Goal: Task Accomplishment & Management: Manage account settings

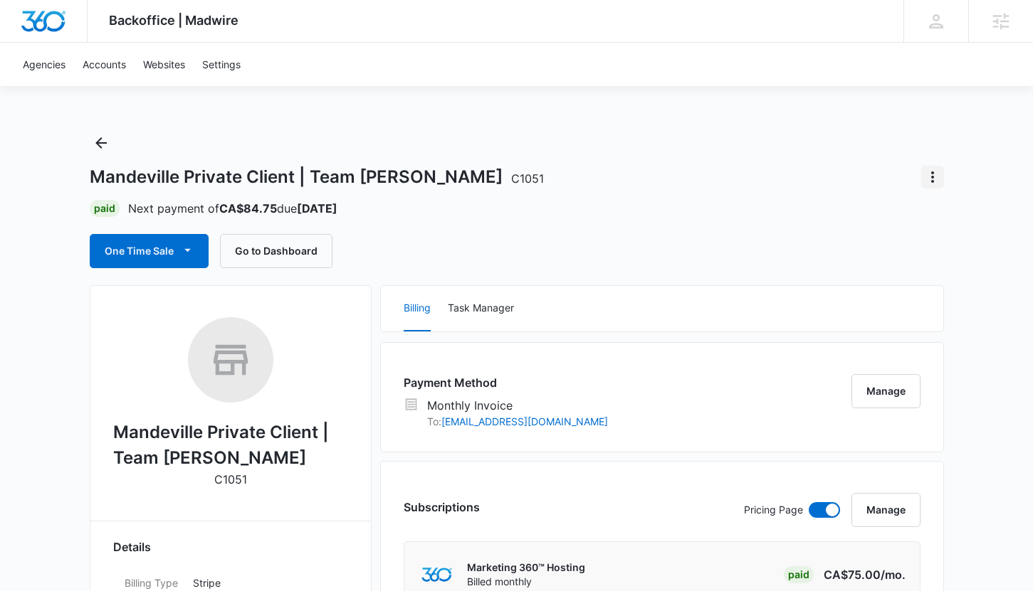
click at [932, 173] on icon "Actions" at bounding box center [932, 177] width 3 height 11
click at [862, 260] on div "Close Account" at bounding box center [874, 260] width 70 height 10
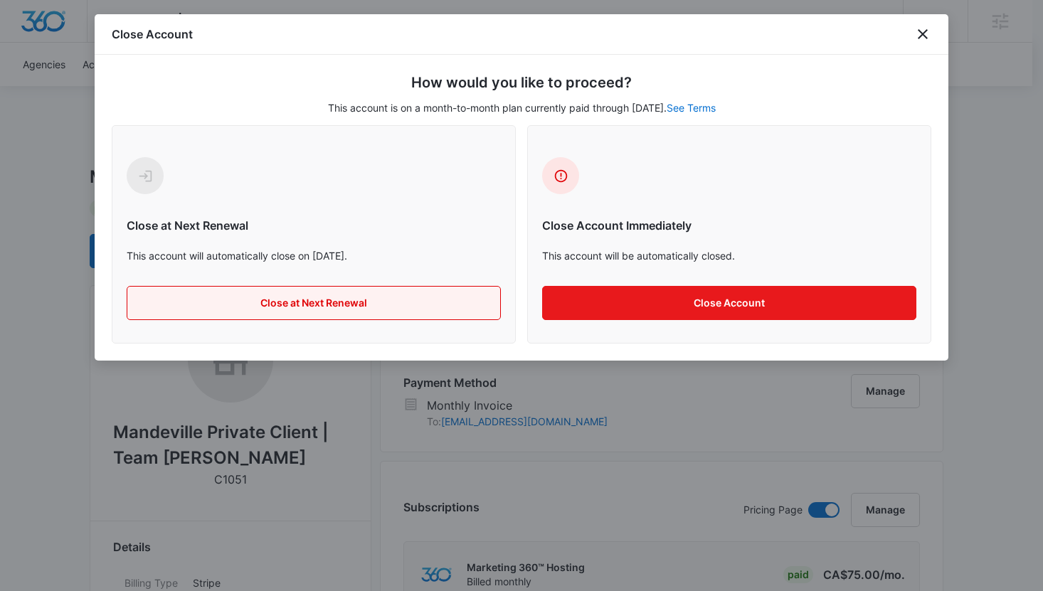
click at [384, 303] on button "Close at Next Renewal" at bounding box center [314, 303] width 374 height 34
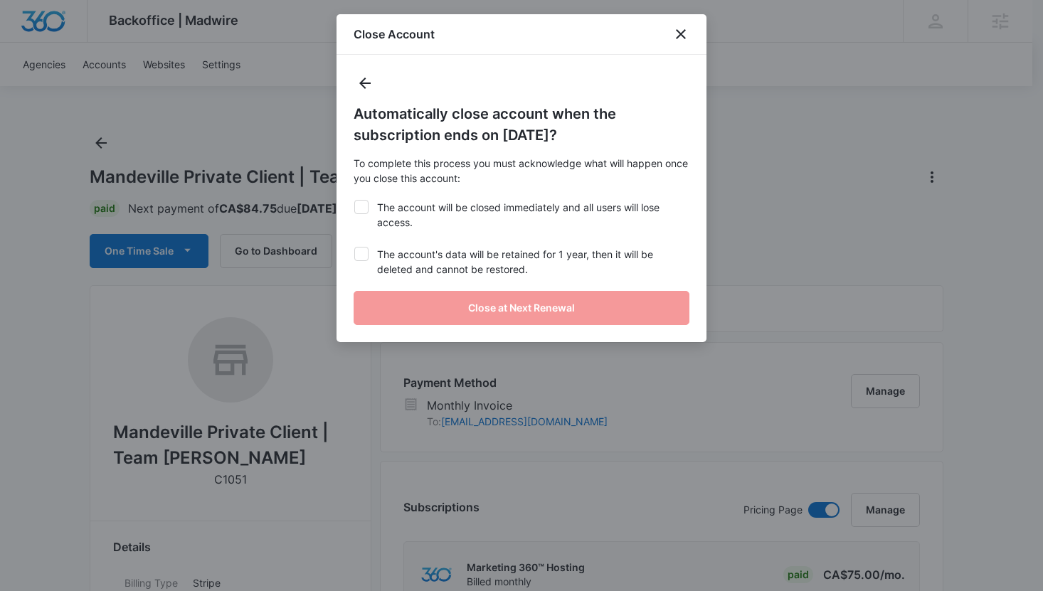
click at [379, 211] on label "The account will be closed immediately and all users will lose access." at bounding box center [522, 215] width 336 height 30
click at [354, 201] on input "The account will be closed immediately and all users will lose access." at bounding box center [354, 200] width 1 height 1
checkbox input "true"
click at [405, 256] on label "The account's data will be retained for 1 year, then it will be deleted and can…" at bounding box center [522, 262] width 336 height 30
click at [354, 248] on input "The account's data will be retained for 1 year, then it will be deleted and can…" at bounding box center [354, 247] width 1 height 1
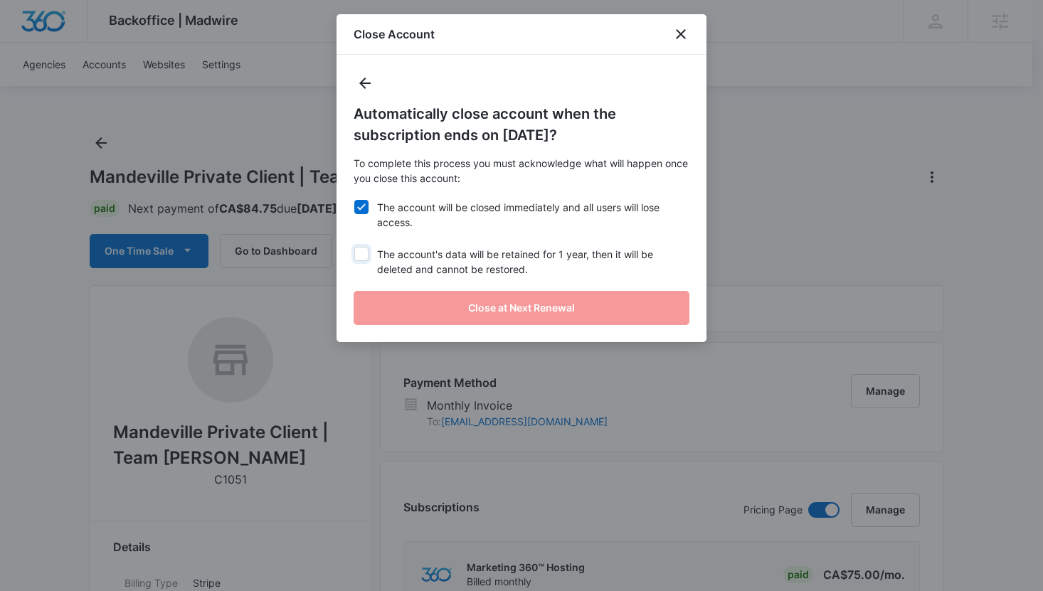
checkbox input "true"
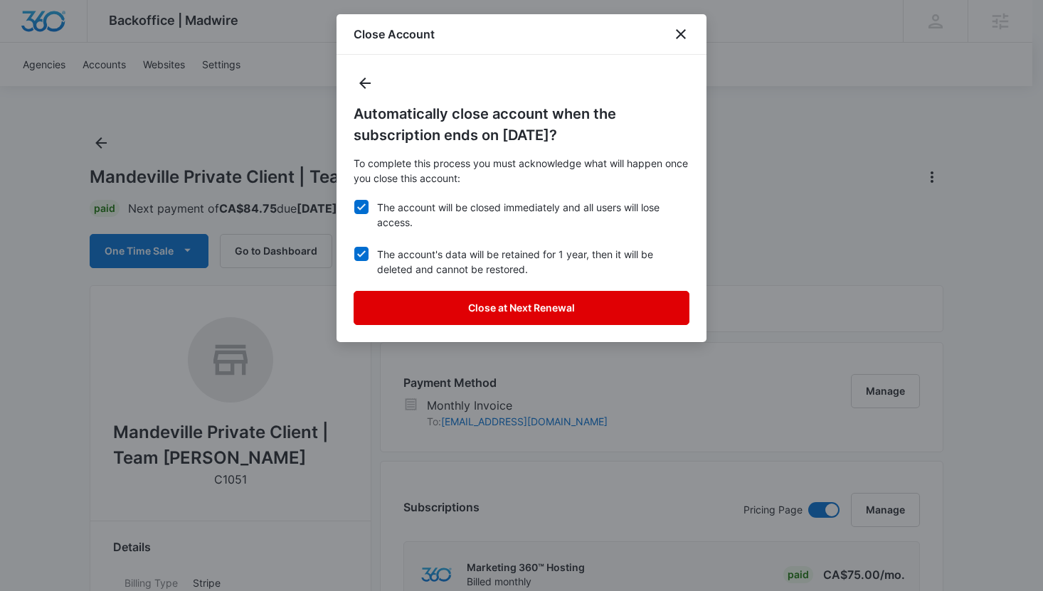
click at [465, 302] on button "Close at Next Renewal" at bounding box center [522, 308] width 336 height 34
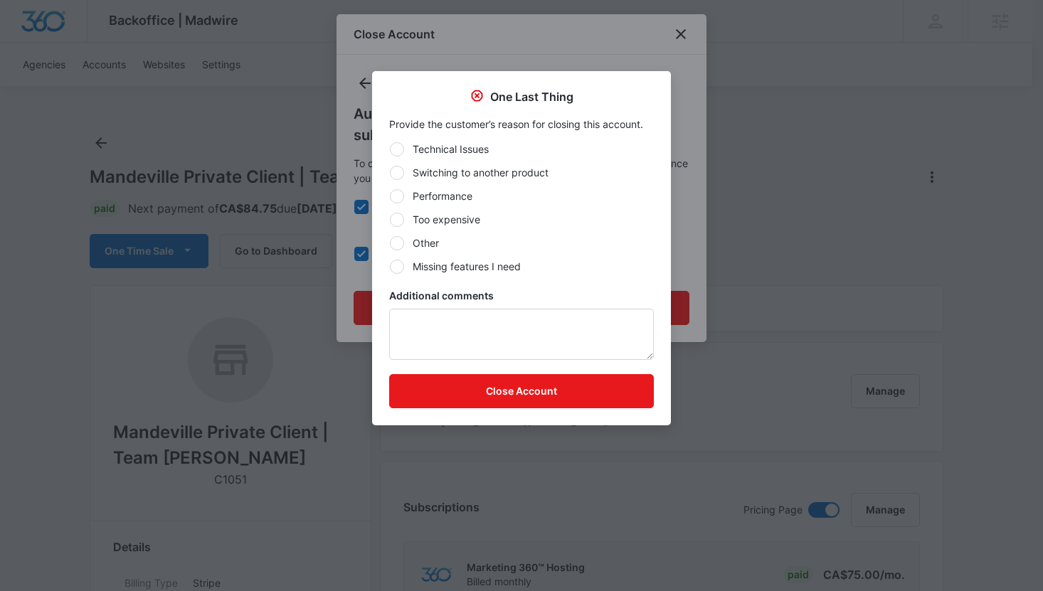
click at [473, 177] on label "Switching to another product" at bounding box center [521, 172] width 265 height 15
click at [390, 173] on input "Switching to another product" at bounding box center [389, 172] width 1 height 1
radio input "true"
click at [483, 338] on textarea "Additional comments" at bounding box center [521, 334] width 265 height 51
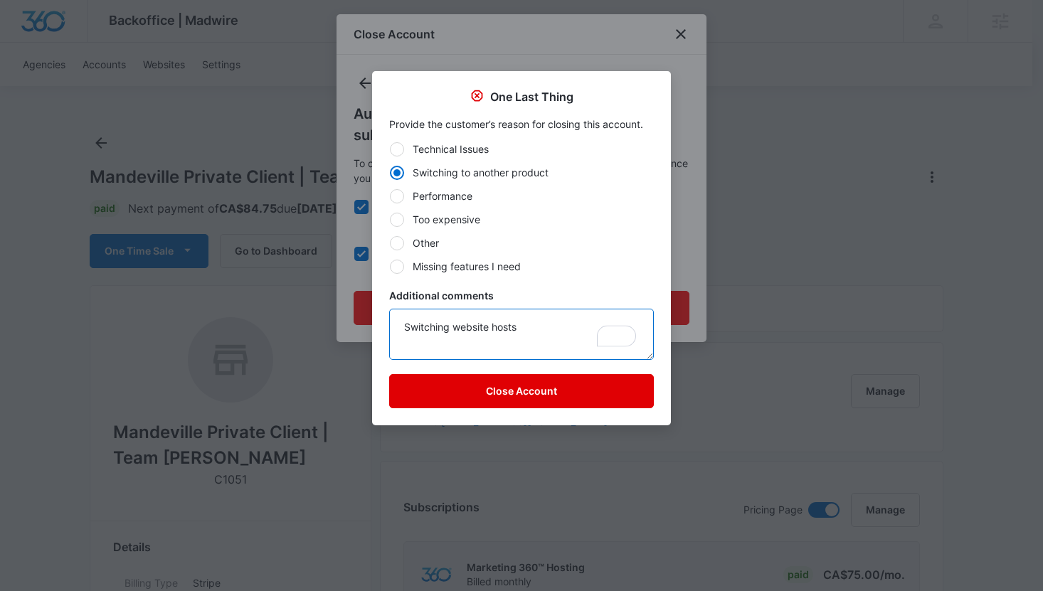
type textarea "Switching website hosts"
click at [421, 399] on button "Close Account" at bounding box center [521, 391] width 265 height 34
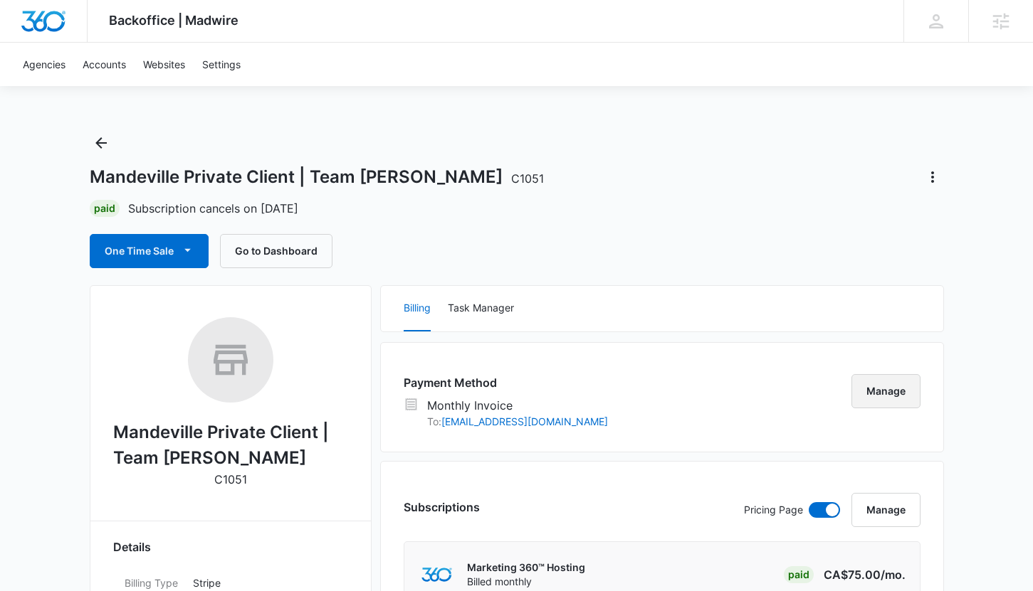
click at [898, 400] on button "Manage" at bounding box center [885, 391] width 69 height 34
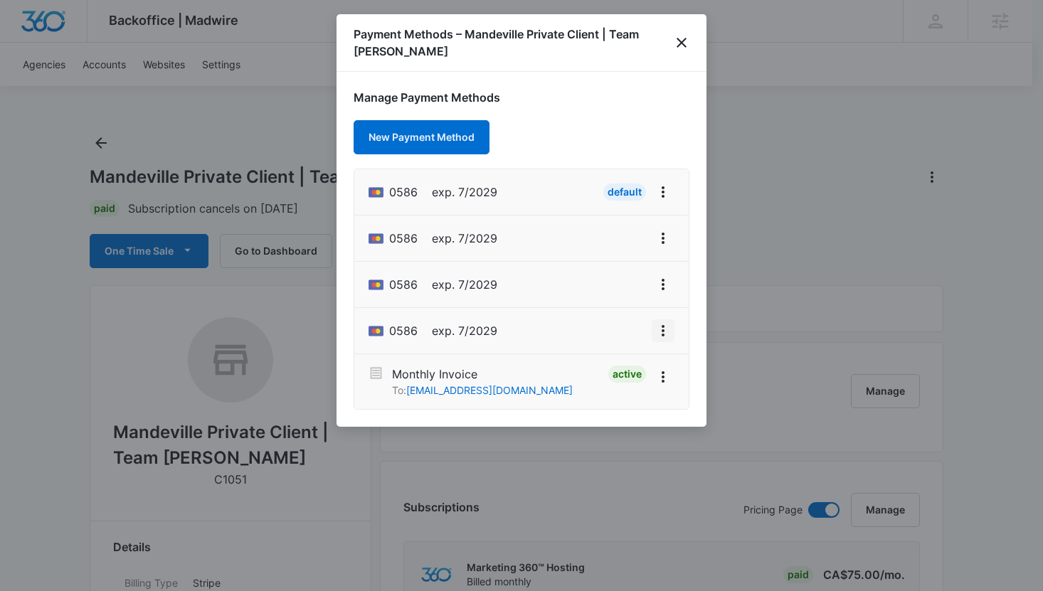
click at [658, 322] on icon "View More" at bounding box center [663, 330] width 17 height 17
click at [610, 286] on div "Delete Card" at bounding box center [607, 291] width 66 height 10
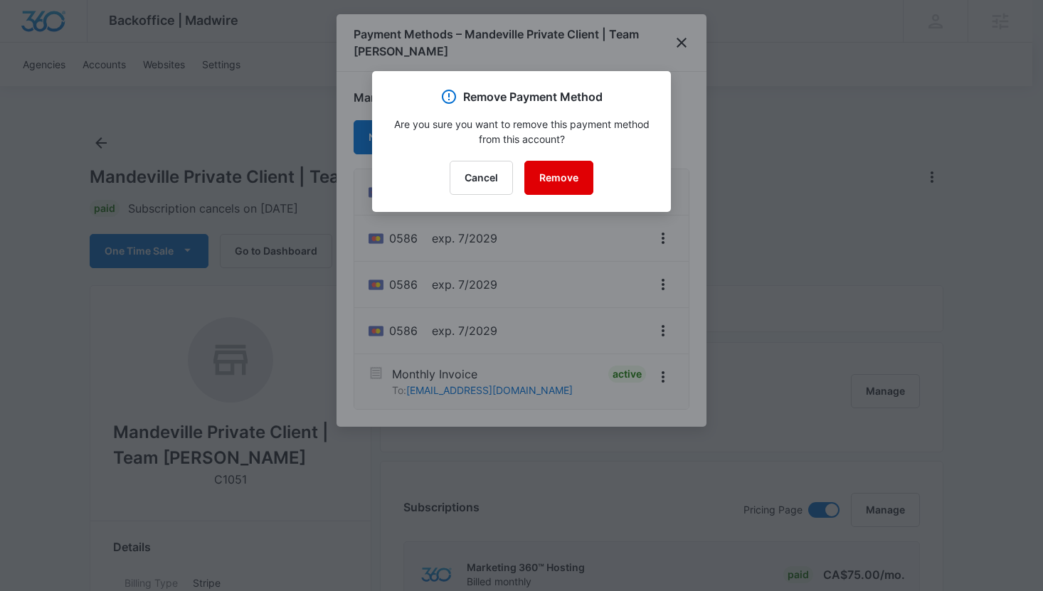
click at [555, 181] on button "Remove" at bounding box center [559, 178] width 69 height 34
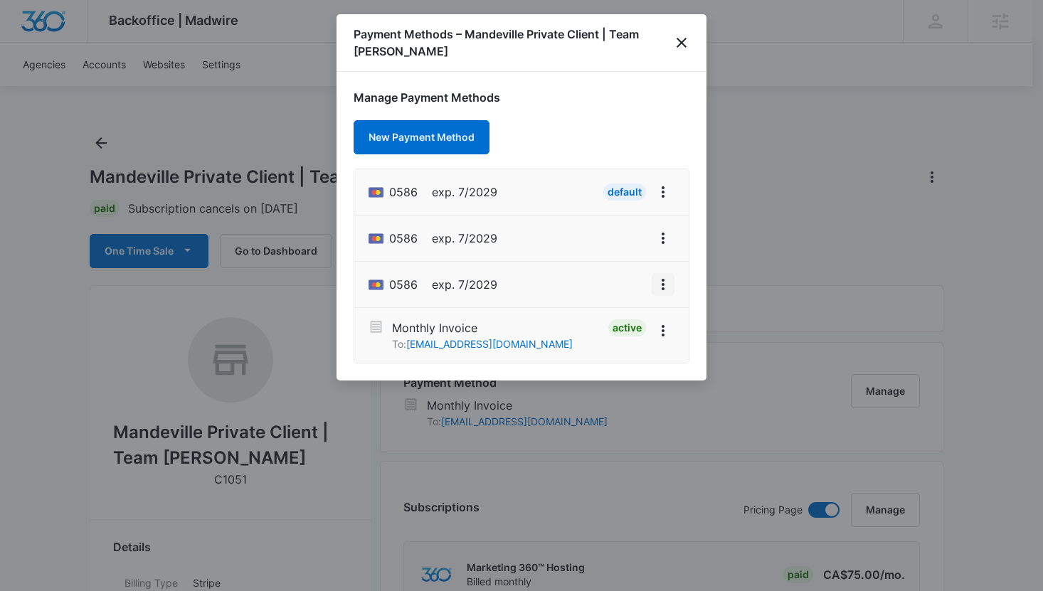
click at [658, 276] on icon "View More" at bounding box center [663, 284] width 17 height 17
click at [578, 234] on button "Delete Card" at bounding box center [615, 244] width 117 height 21
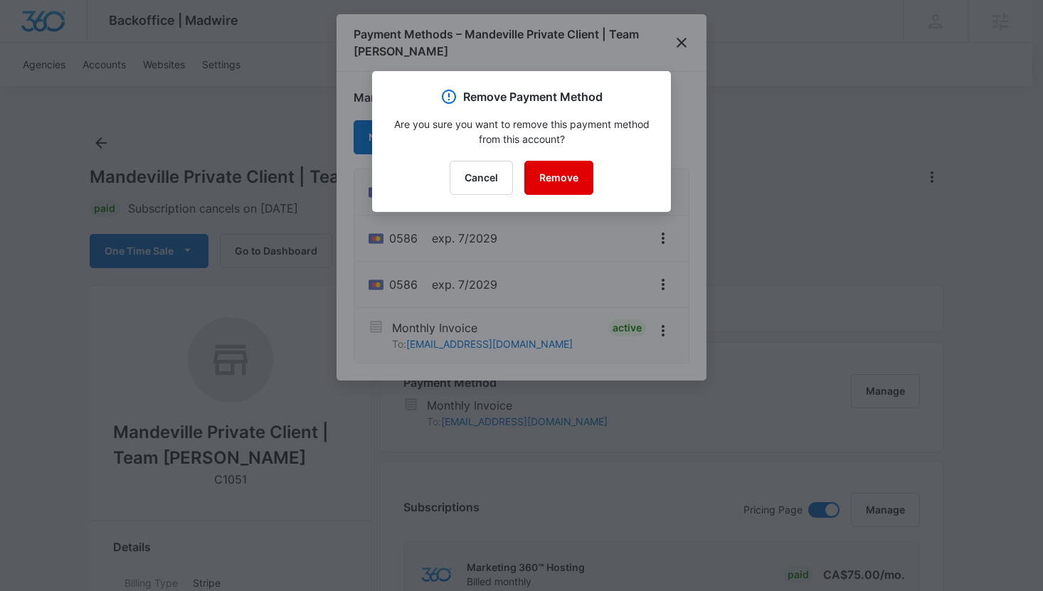
click at [557, 183] on button "Remove" at bounding box center [559, 178] width 69 height 34
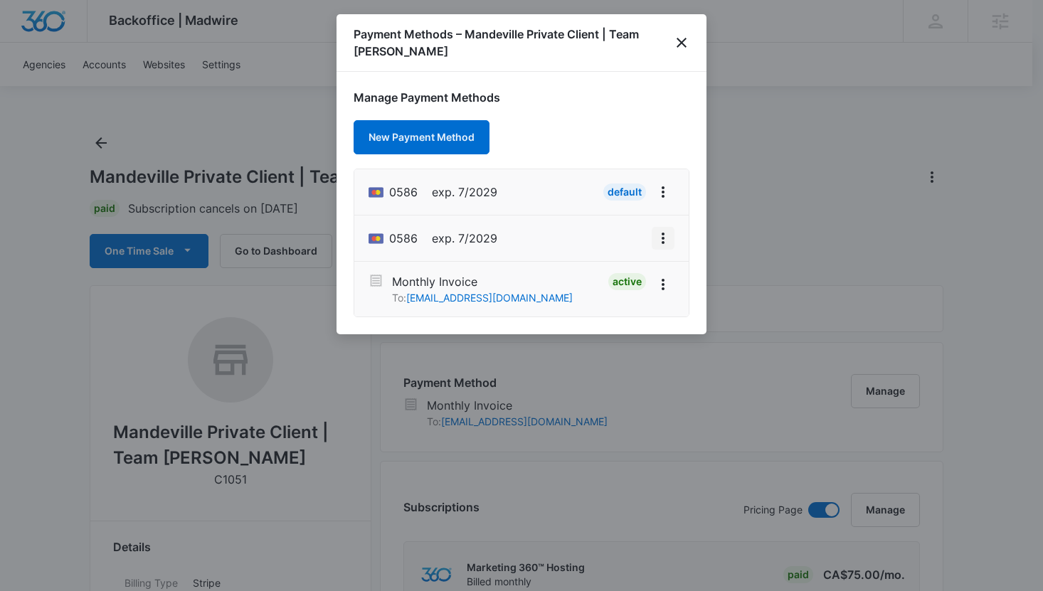
click at [659, 230] on icon "View More" at bounding box center [663, 238] width 17 height 17
click at [614, 189] on button "Delete Card" at bounding box center [615, 198] width 117 height 21
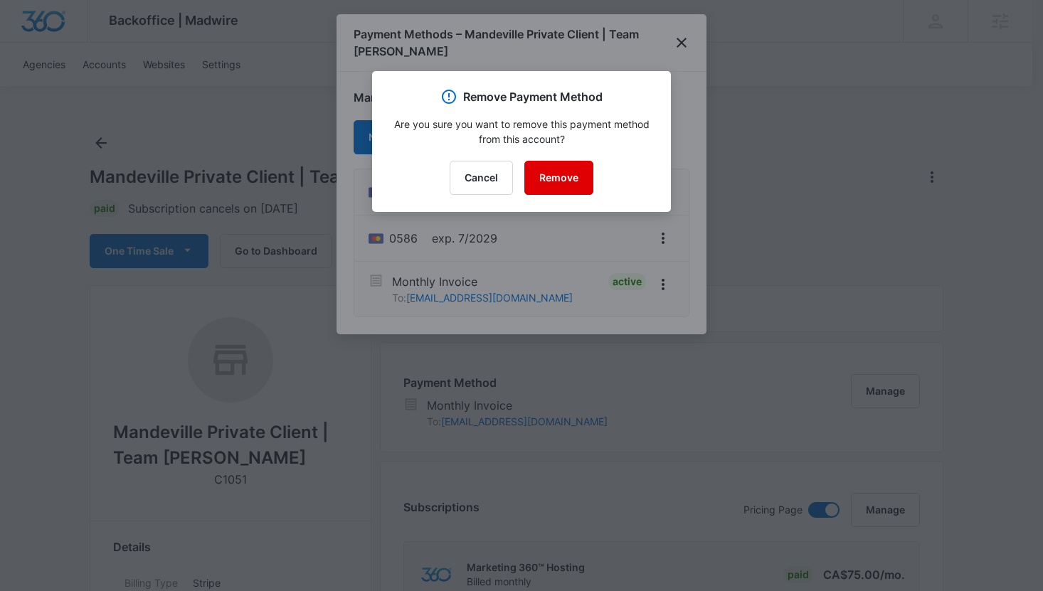
click at [593, 180] on button "Remove" at bounding box center [559, 178] width 69 height 34
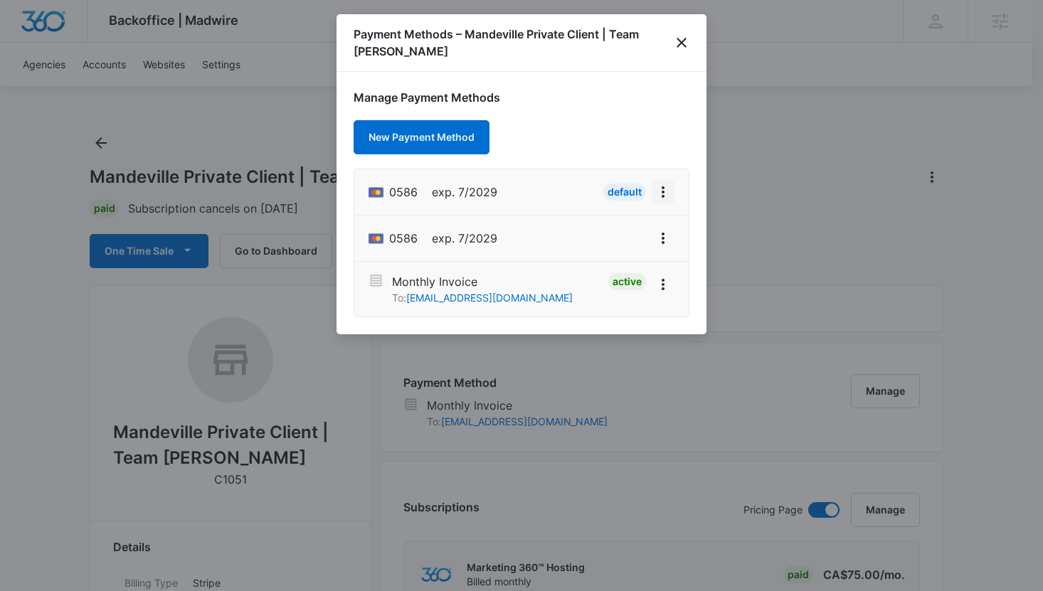
click at [657, 184] on icon "View More" at bounding box center [663, 192] width 17 height 17
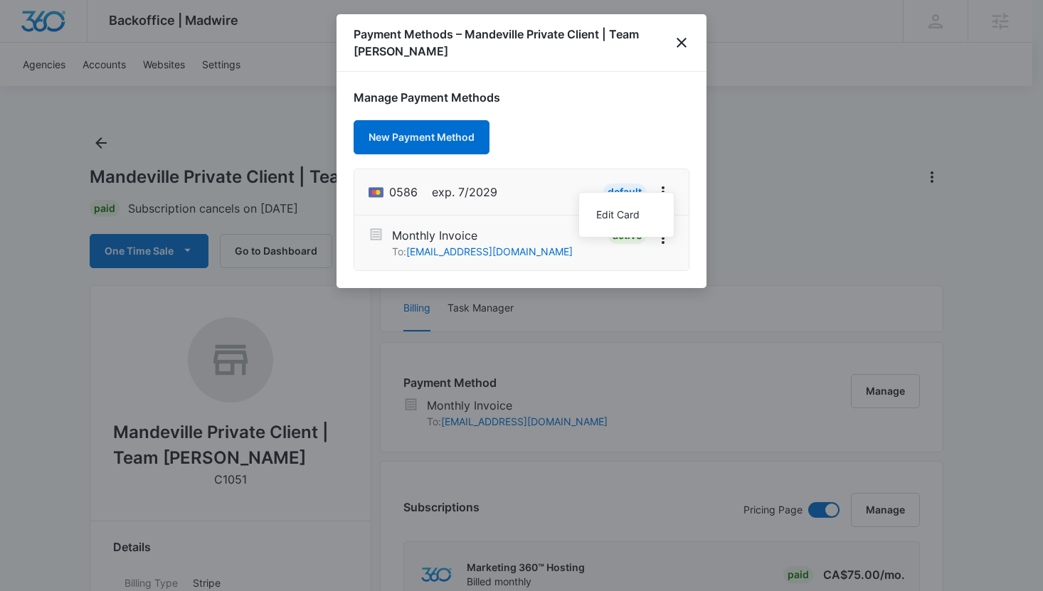
click at [663, 89] on h1 "Manage Payment Methods" at bounding box center [522, 97] width 336 height 17
click at [678, 38] on icon "close" at bounding box center [682, 43] width 10 height 10
